Goal: Book appointment/travel/reservation

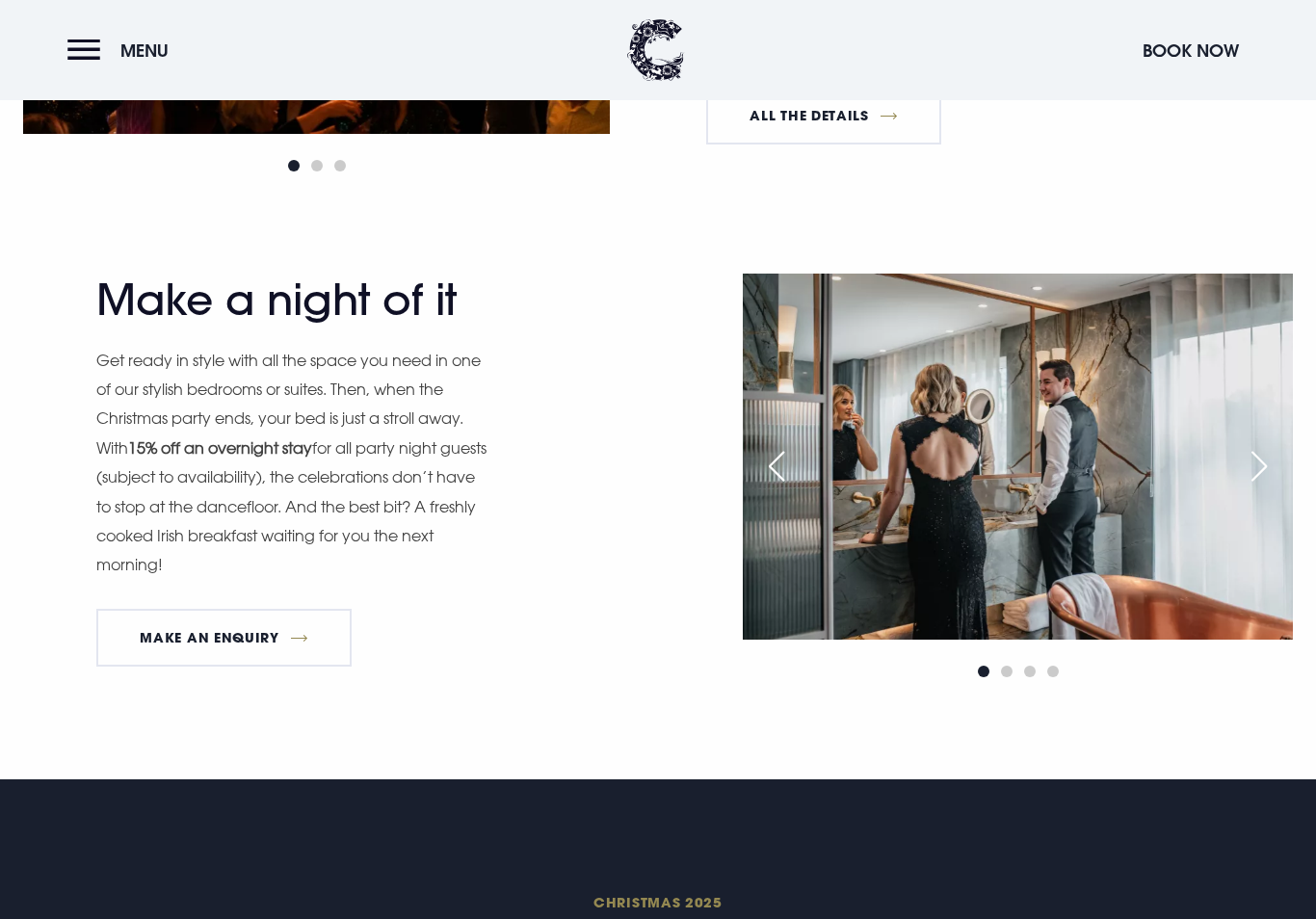
scroll to position [1853, 0]
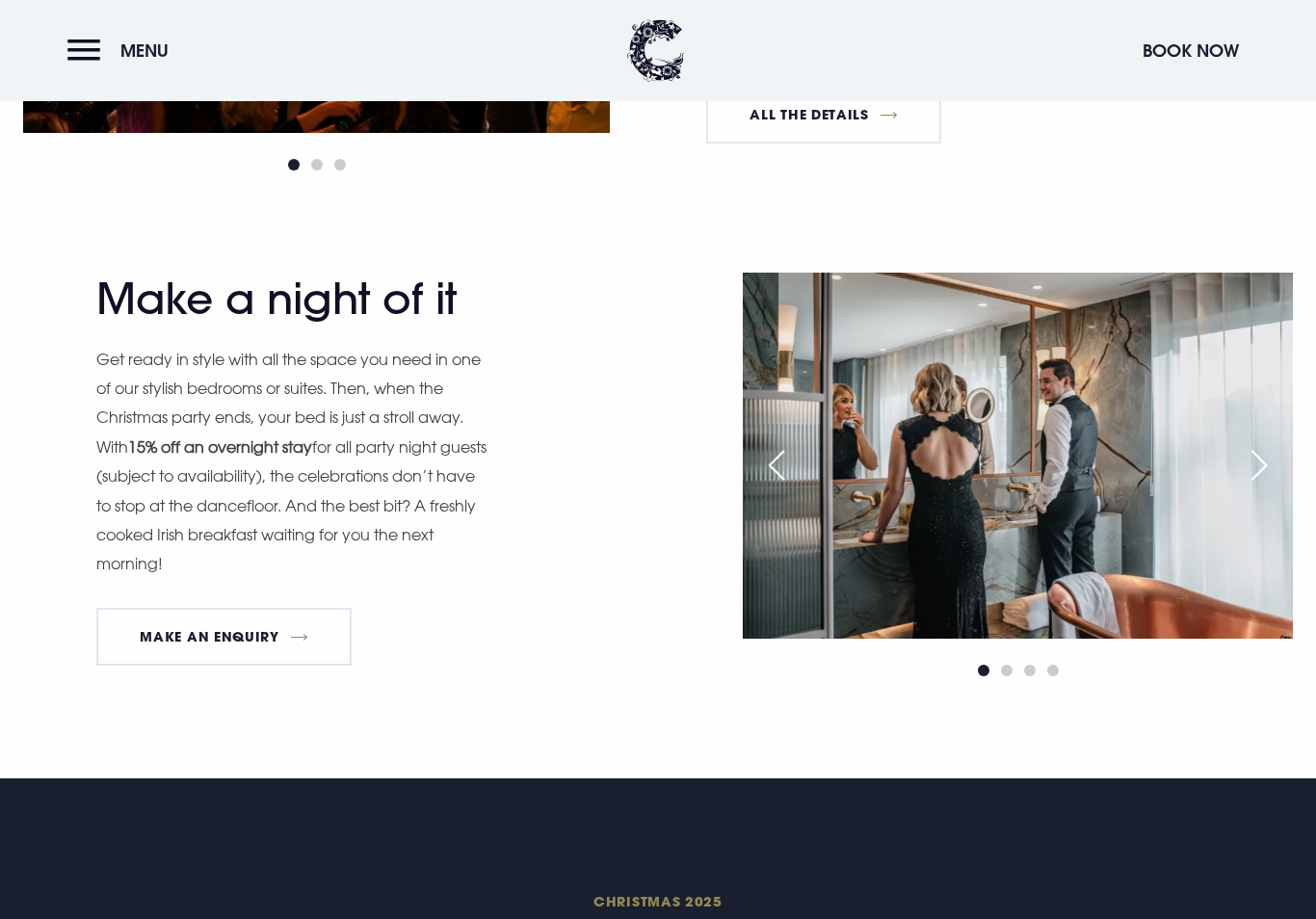
click at [1267, 474] on div "Next slide" at bounding box center [1259, 465] width 48 height 43
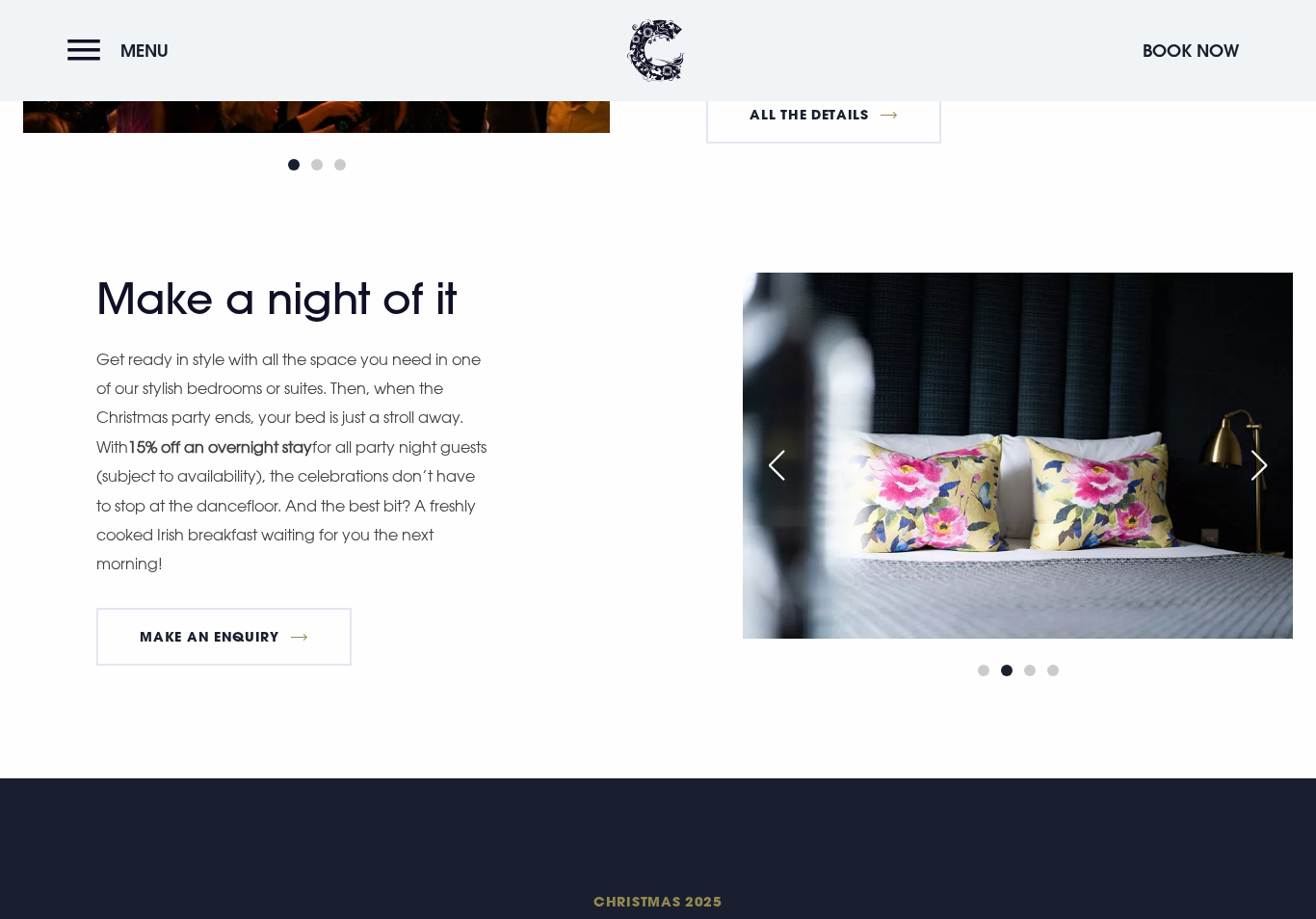
click at [1267, 474] on div "Next slide" at bounding box center [1259, 465] width 48 height 43
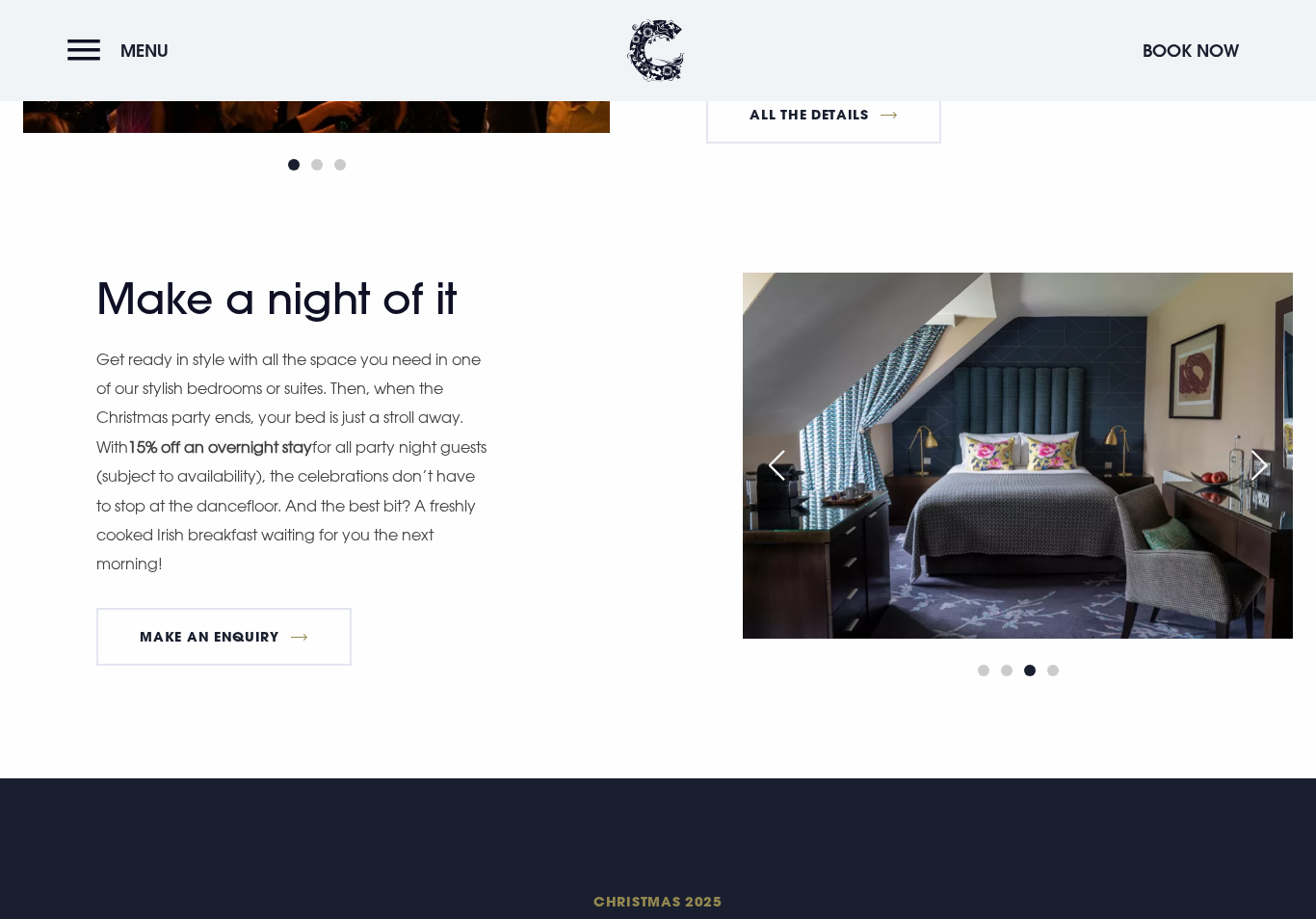
click at [1269, 468] on div "Next slide" at bounding box center [1259, 465] width 48 height 43
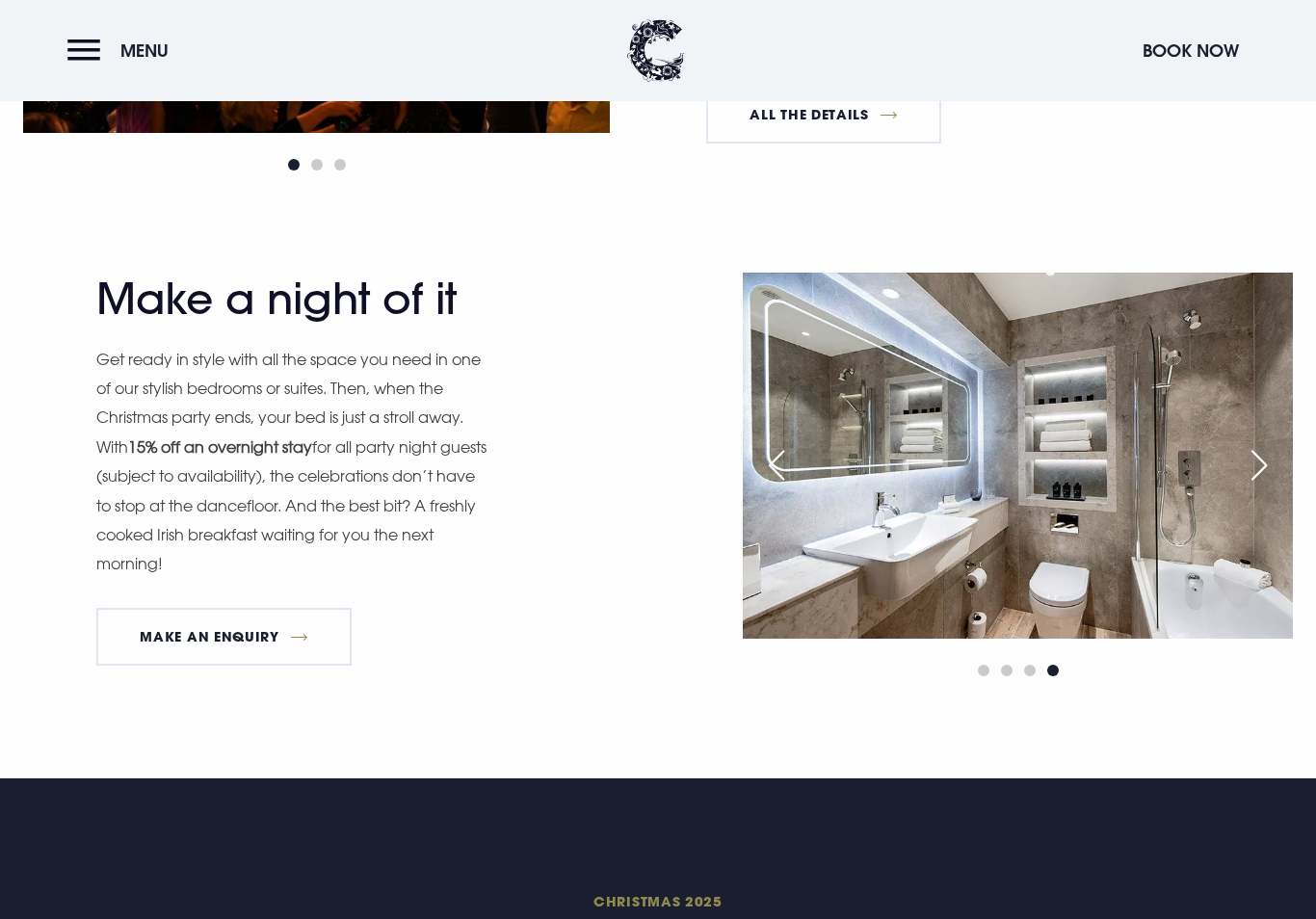
click at [1271, 469] on div "Next slide" at bounding box center [1259, 465] width 48 height 43
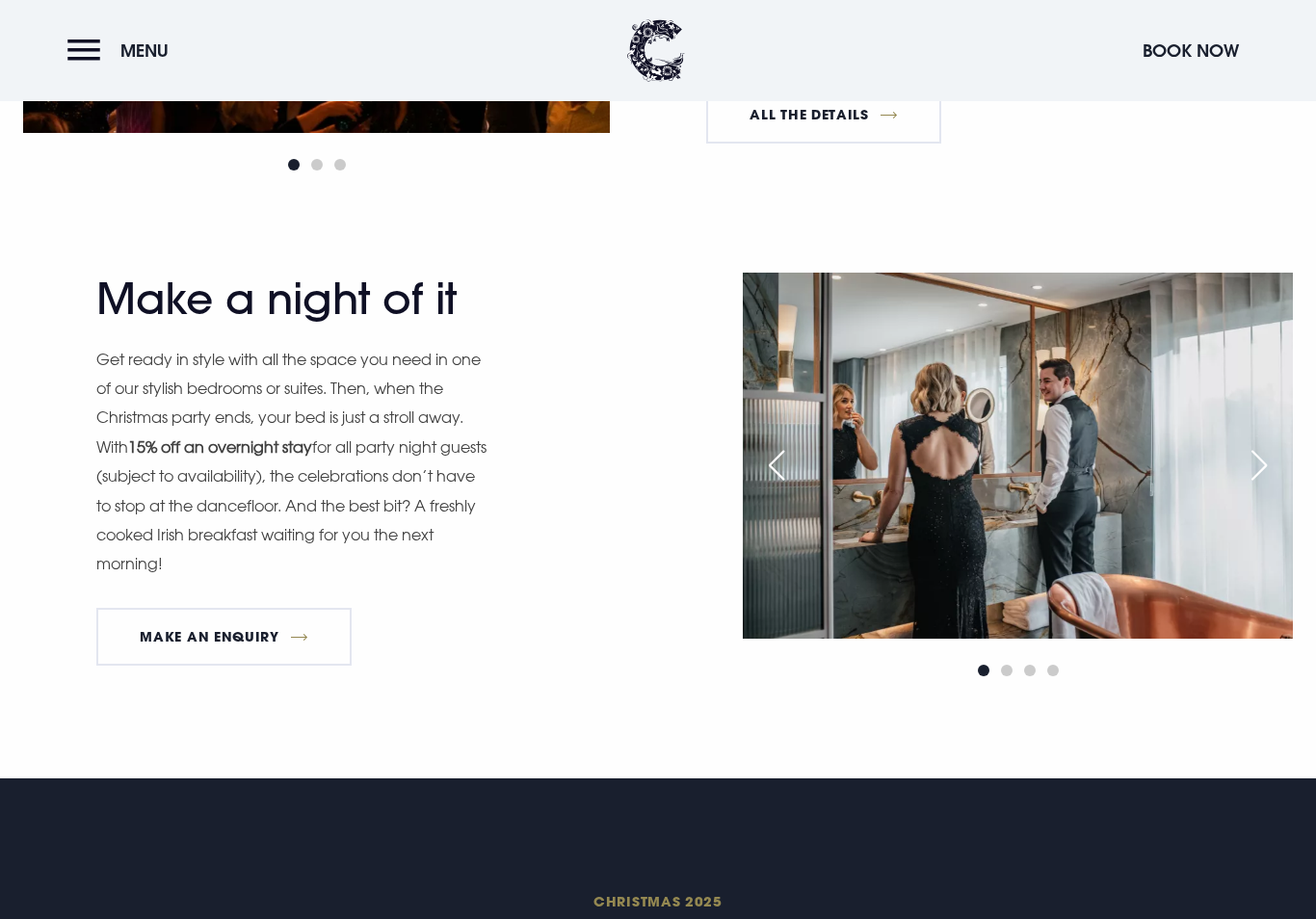
click at [1280, 471] on div "Next slide" at bounding box center [1259, 465] width 48 height 43
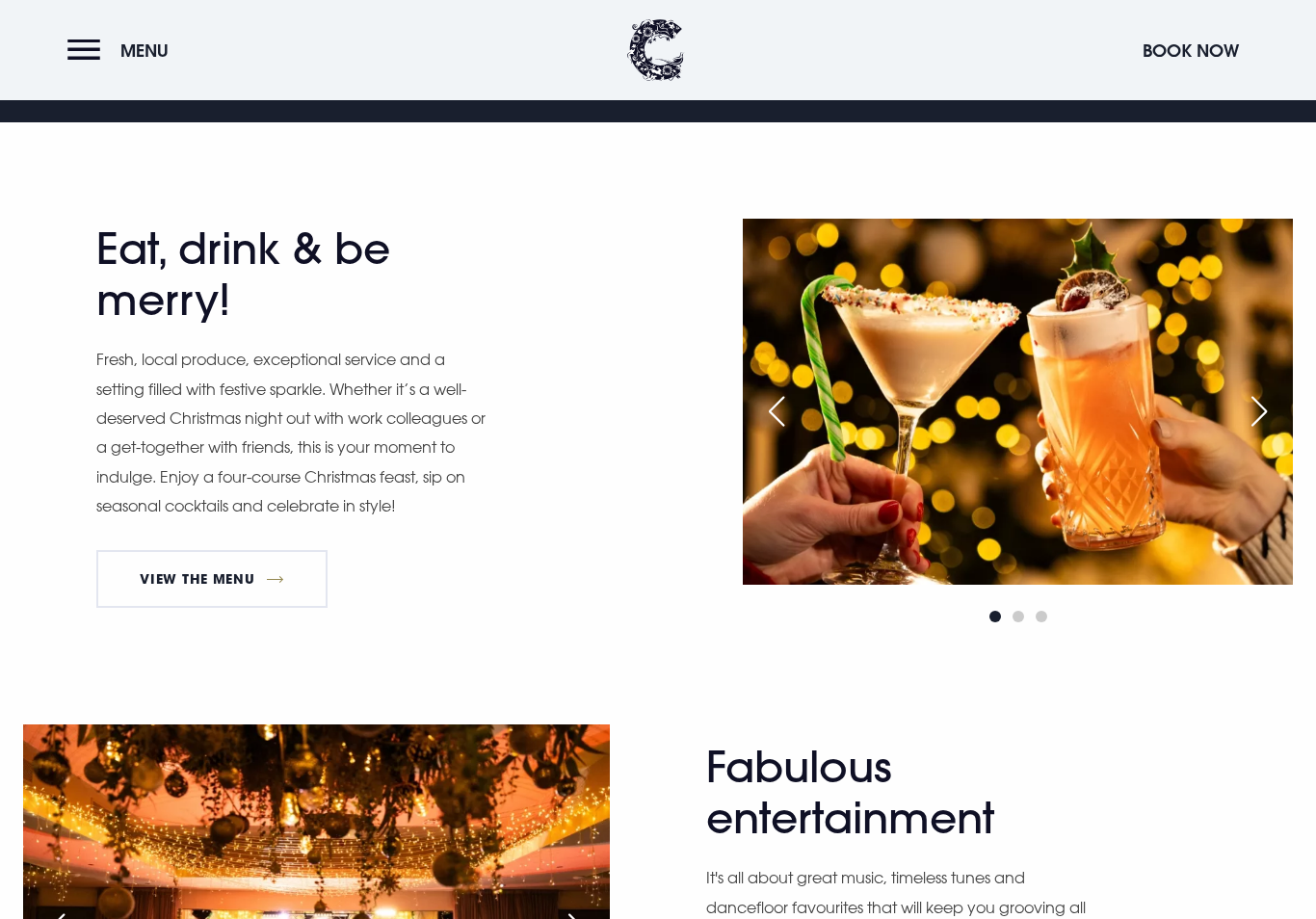
scroll to position [871, 0]
click at [251, 583] on link "View The Menu" at bounding box center [211, 579] width 231 height 58
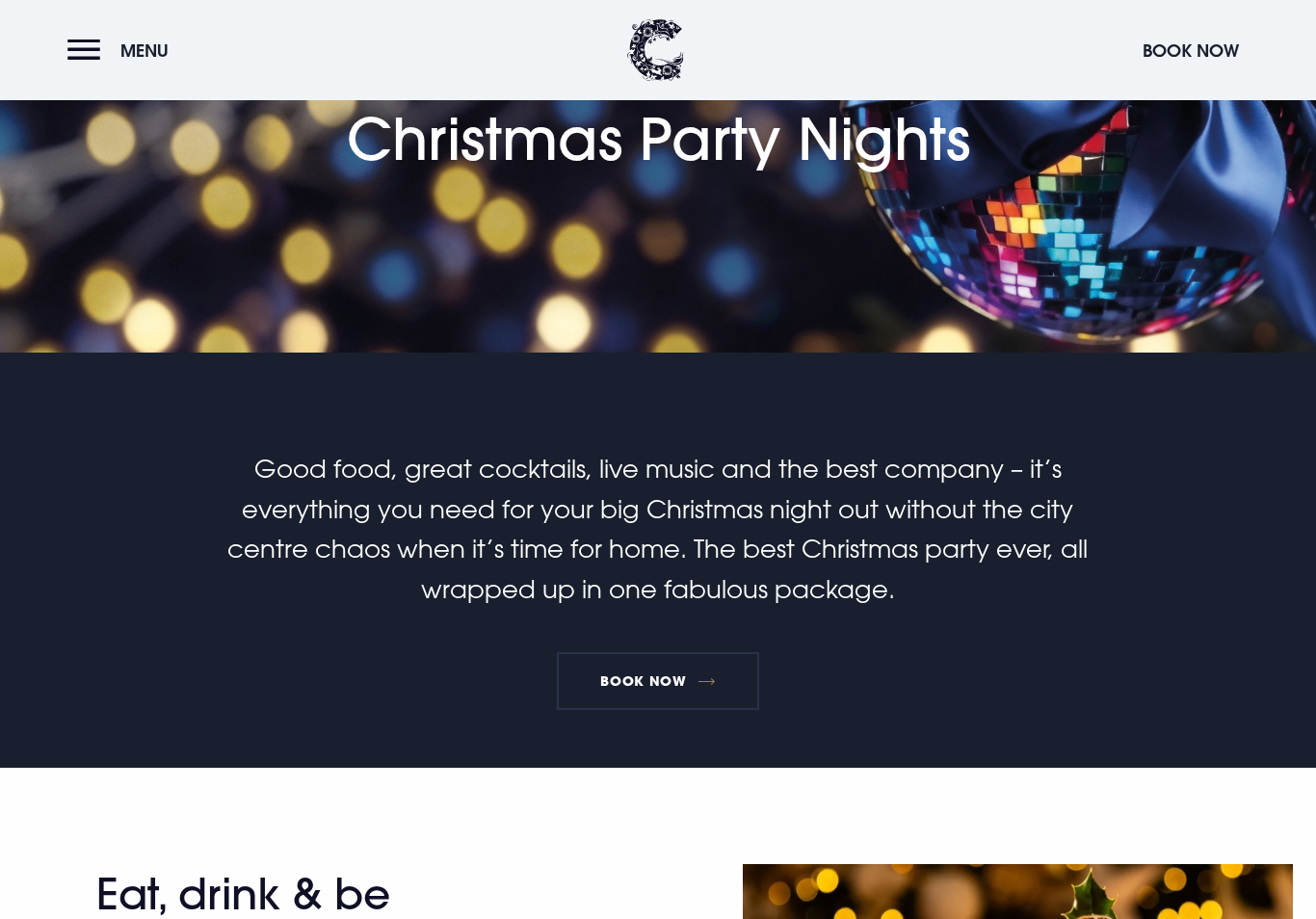
scroll to position [227, 0]
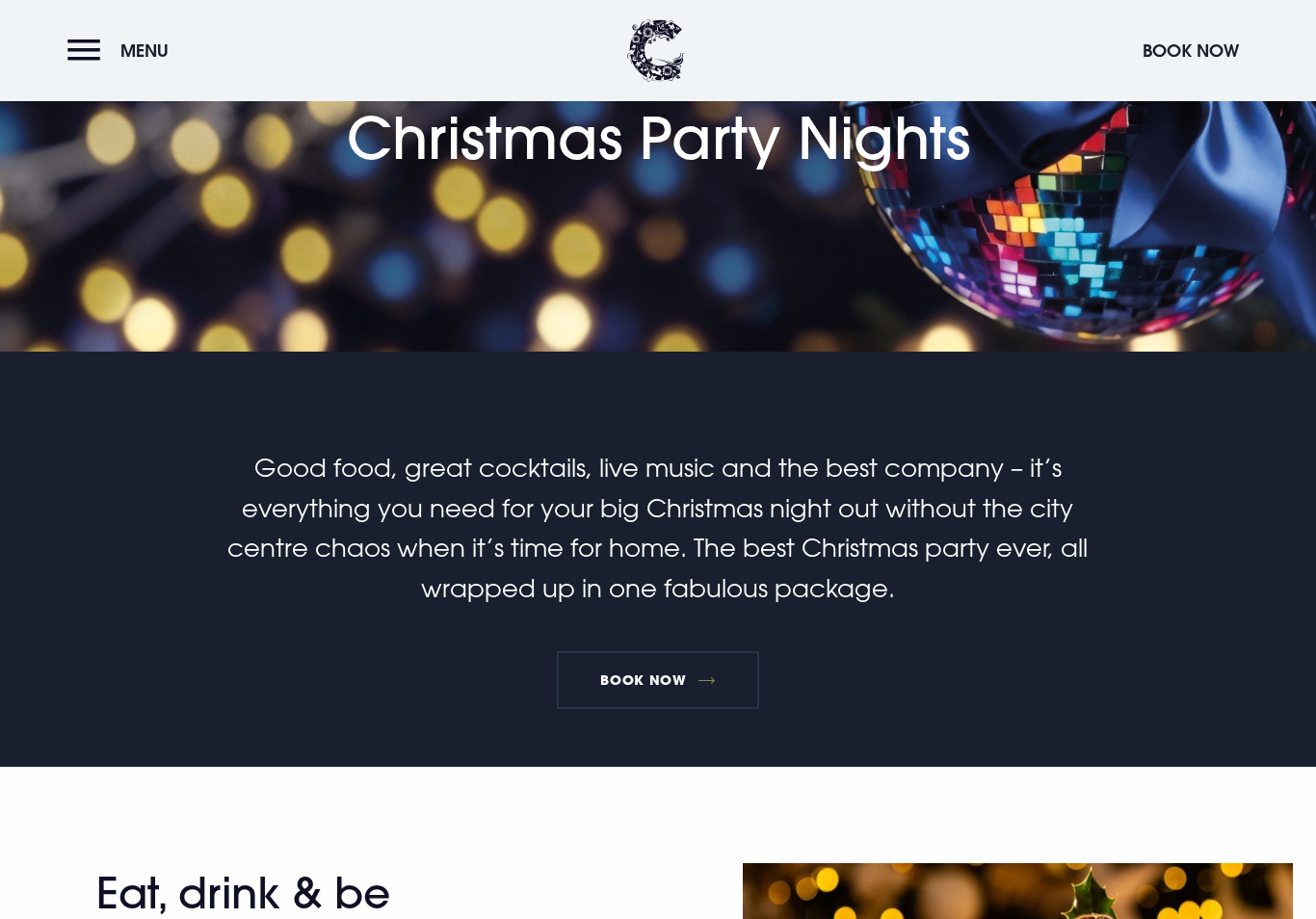
click at [659, 687] on link "Book Now" at bounding box center [658, 680] width 202 height 58
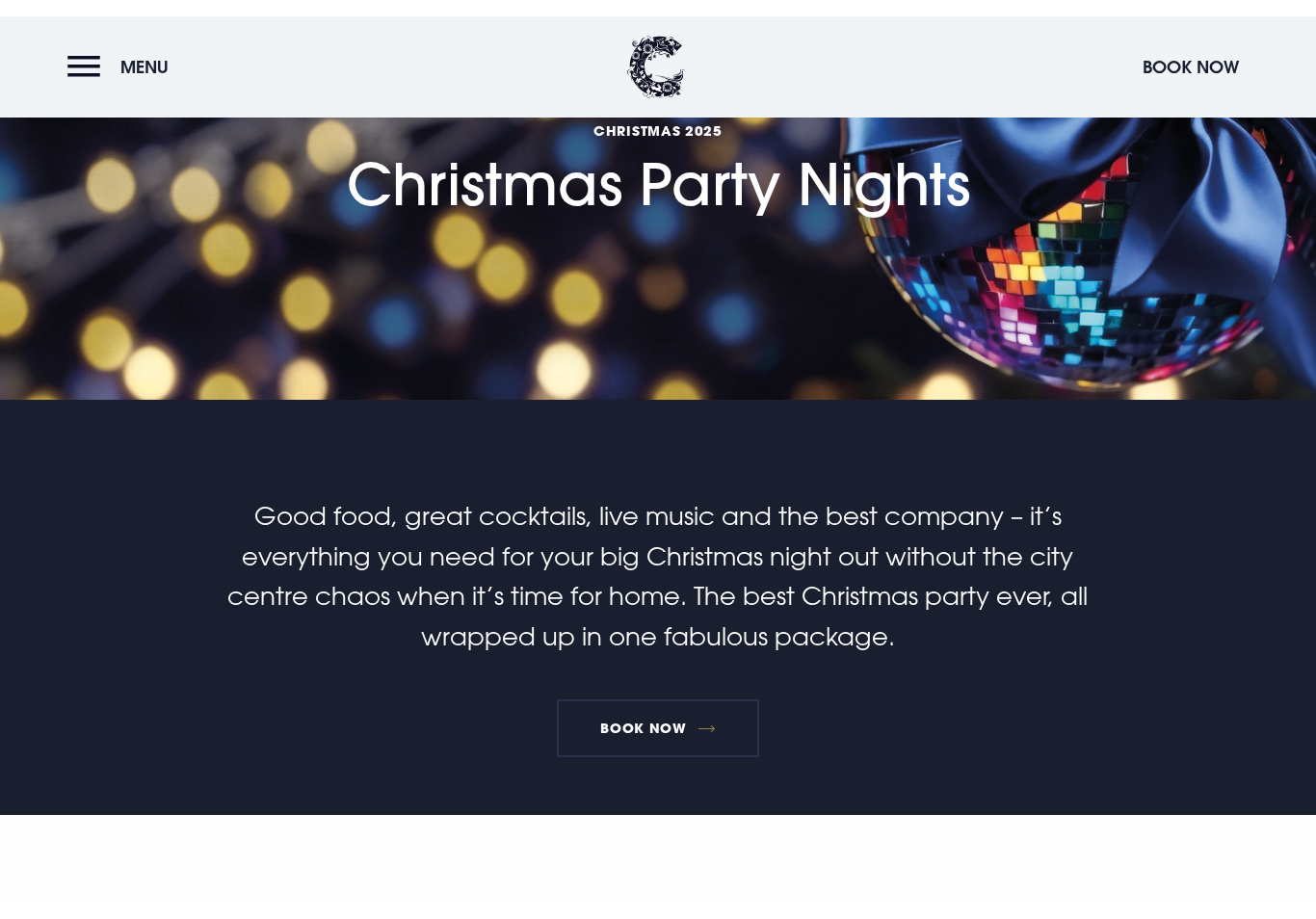
scroll to position [226, 0]
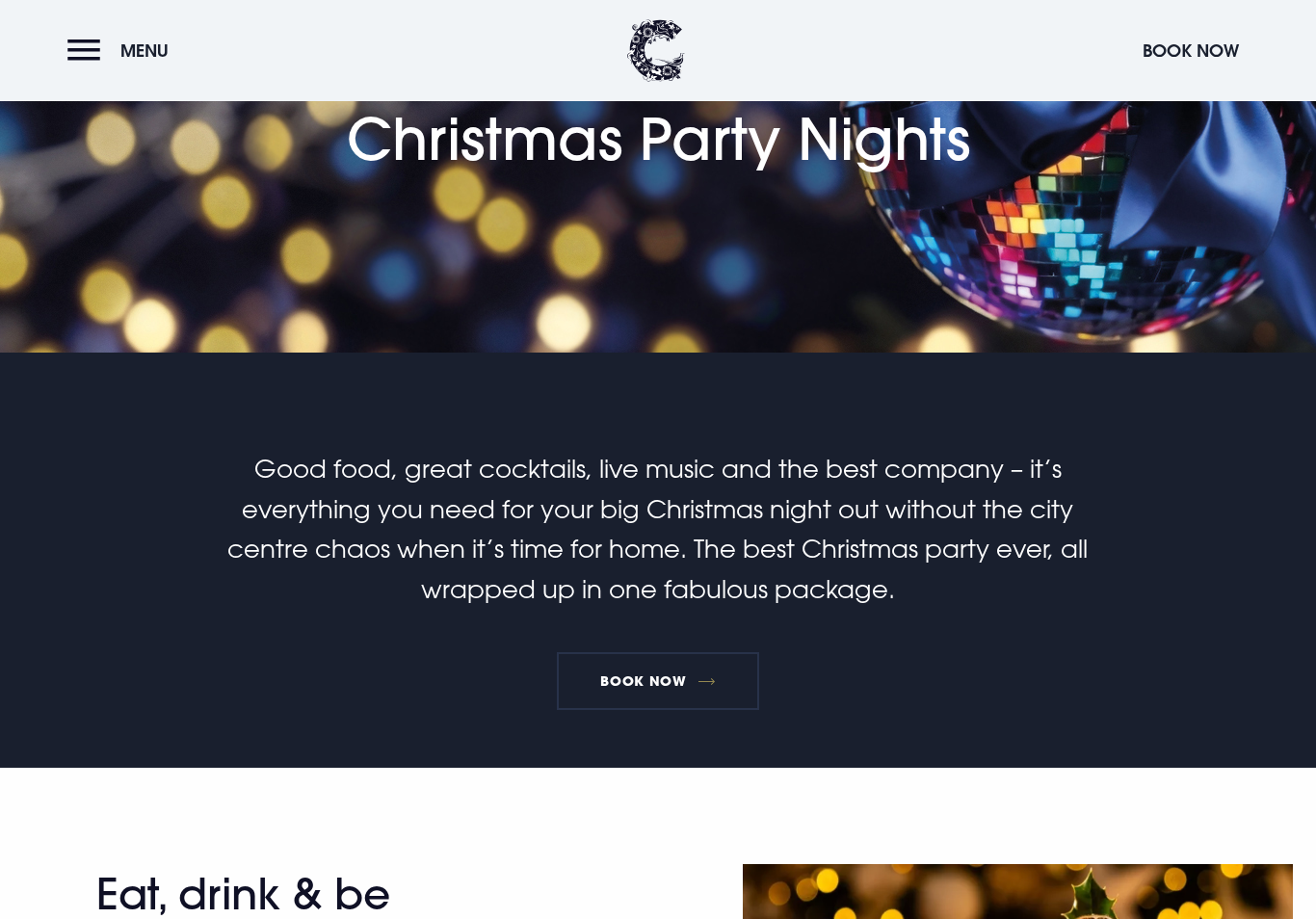
click at [89, 47] on button "Menu" at bounding box center [123, 50] width 110 height 42
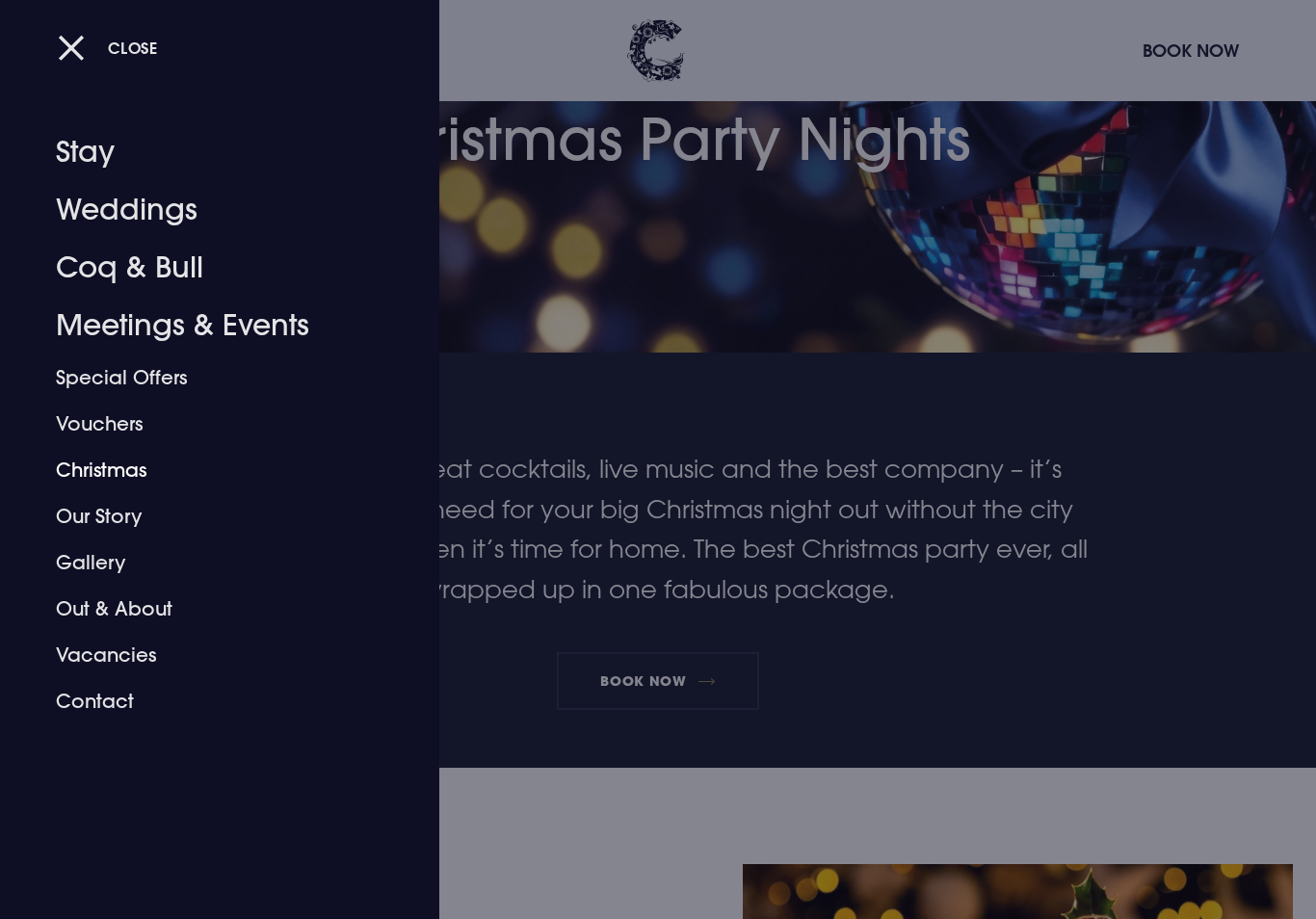
click at [106, 461] on link "Christmas" at bounding box center [208, 470] width 304 height 46
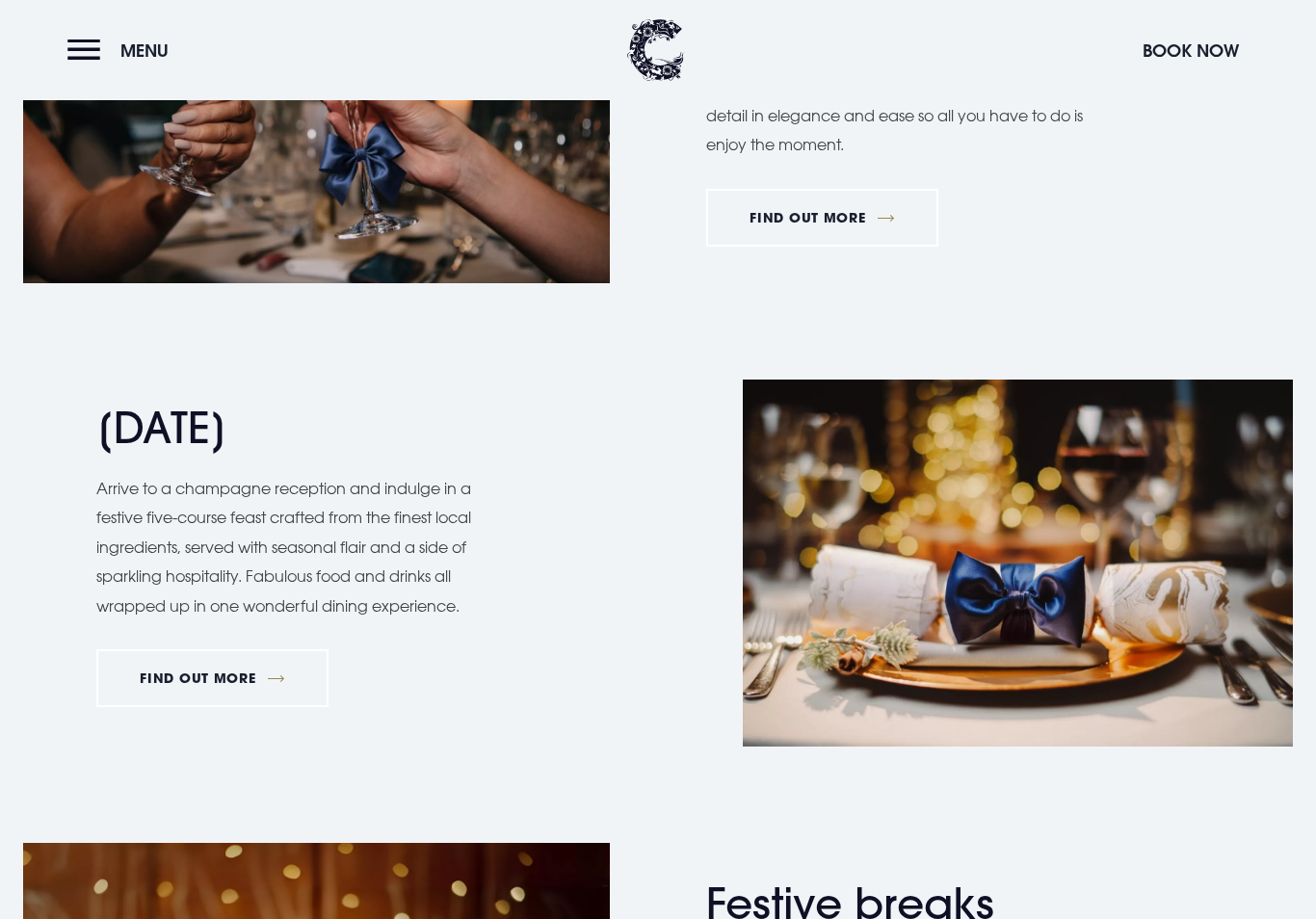
scroll to position [1609, 0]
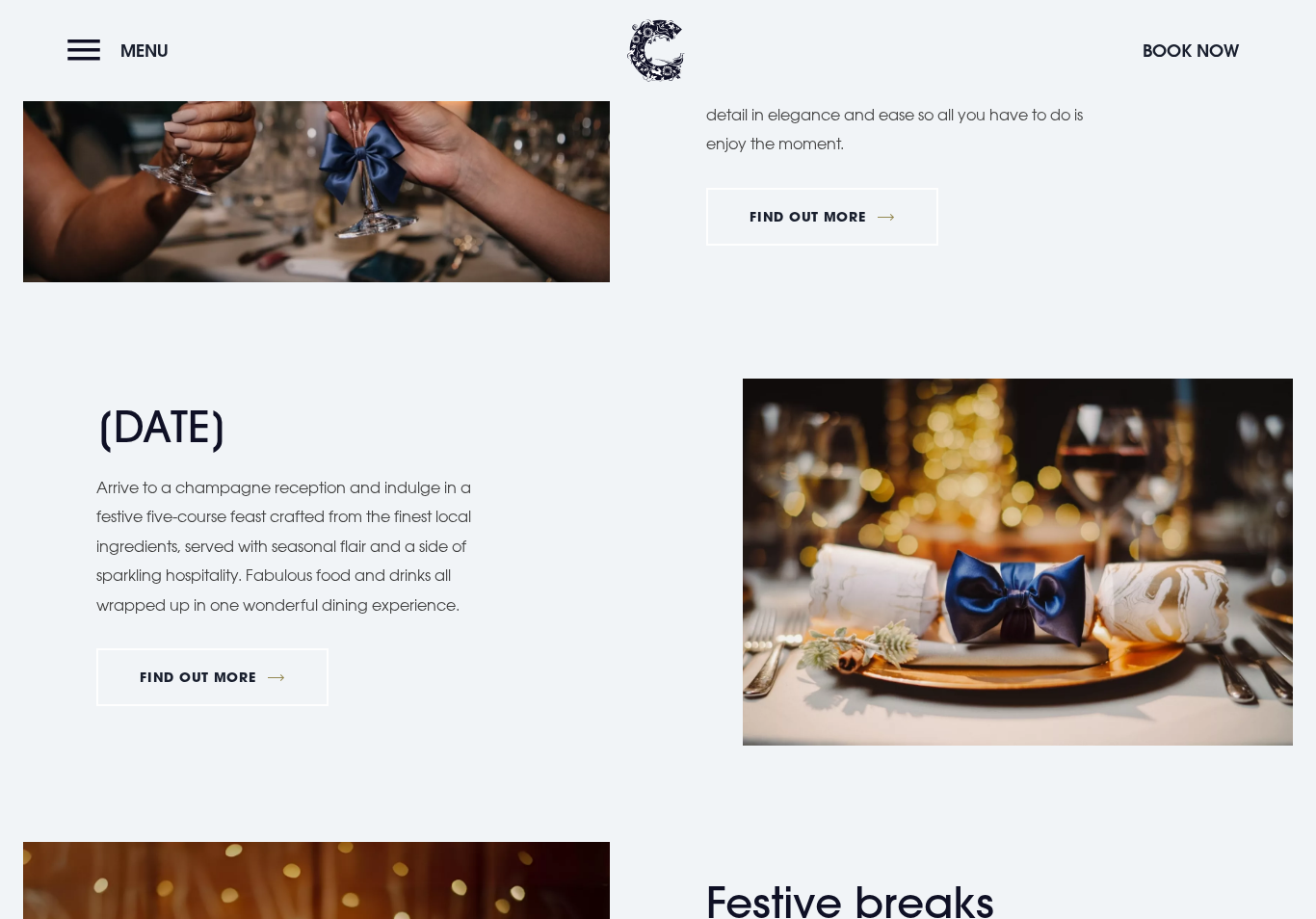
click at [226, 677] on link "FIND OUT MORE" at bounding box center [212, 677] width 232 height 58
